Goal: Task Accomplishment & Management: Complete application form

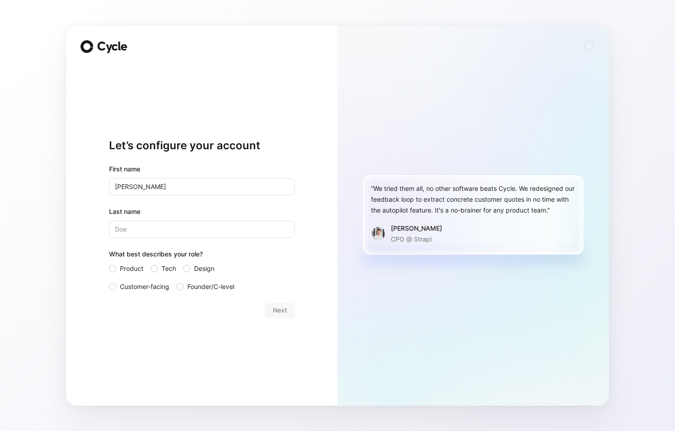
type input "Rachel"
type input "Morelli"
click at [191, 265] on label "Design" at bounding box center [205, 268] width 45 height 11
click at [183, 263] on input "Design" at bounding box center [183, 263] width 0 height 0
click at [291, 311] on button "Next" at bounding box center [279, 310] width 29 height 14
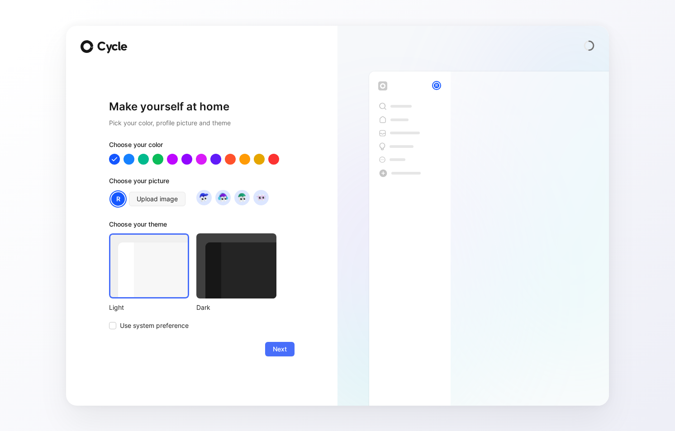
click at [292, 359] on div "Make yourself at home Pick your color, profile picture and theme Choose your co…" at bounding box center [202, 228] width 186 height 327
click at [160, 323] on span "Use system preference" at bounding box center [154, 326] width 69 height 11
click at [109, 321] on input "Use system preference" at bounding box center [109, 321] width 0 height 0
click at [285, 353] on span "Next" at bounding box center [280, 349] width 14 height 11
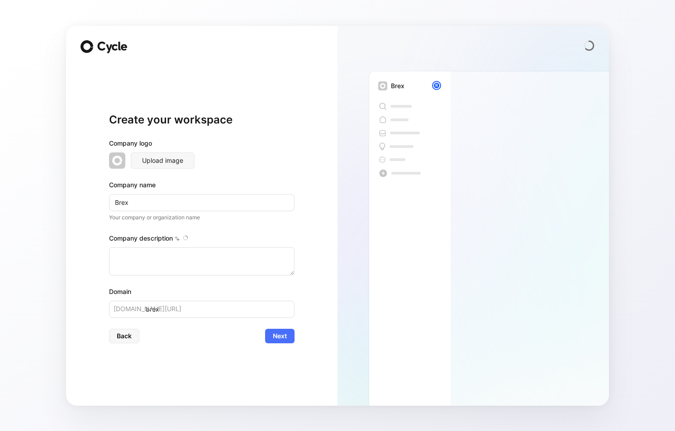
type textarea "Brex is a financial technology company founded in 2017 by Henrique Dubugras and…"
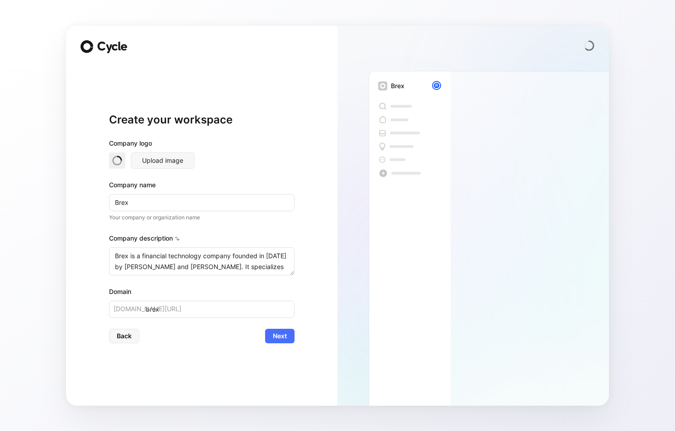
click at [115, 49] on icon at bounding box center [115, 47] width 6 height 6
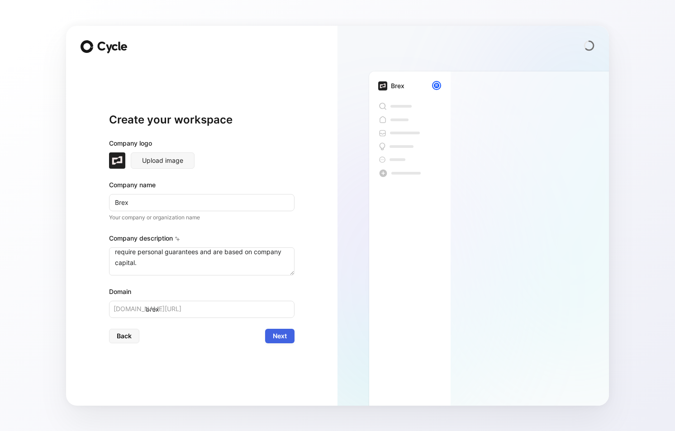
click at [277, 336] on span "Next" at bounding box center [280, 336] width 14 height 11
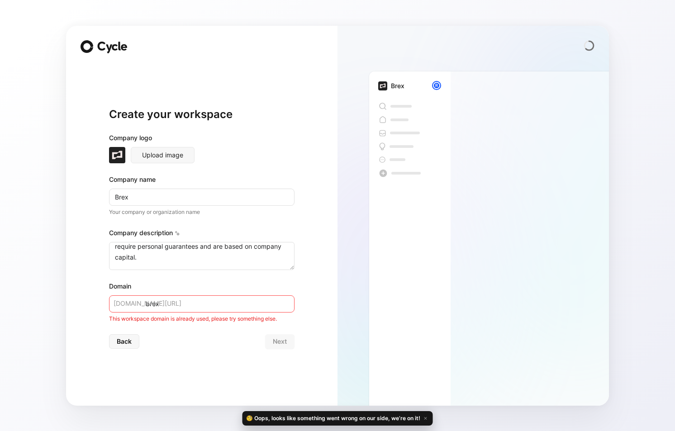
click at [97, 46] on icon at bounding box center [112, 48] width 32 height 12
click at [72, 46] on div "Create your workspace Company logo Upload image Company name Brex Your company …" at bounding box center [202, 216] width 272 height 380
